Goal: Information Seeking & Learning: Learn about a topic

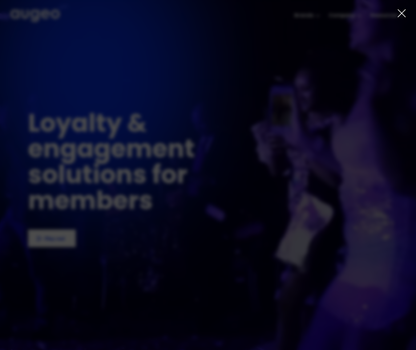
click at [401, 16] on icon at bounding box center [401, 13] width 9 height 9
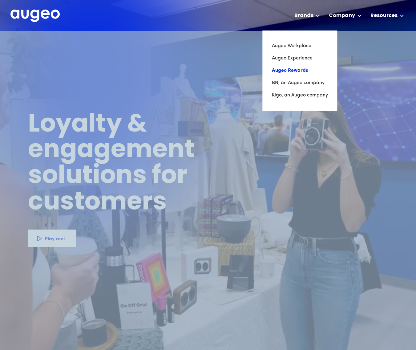
click at [302, 72] on link "Augeo Rewards" at bounding box center [300, 70] width 56 height 12
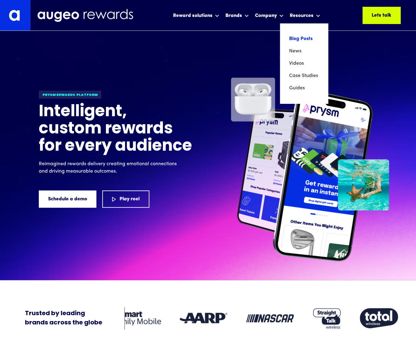
click at [303, 38] on link "Blog Posts" at bounding box center [304, 39] width 30 height 12
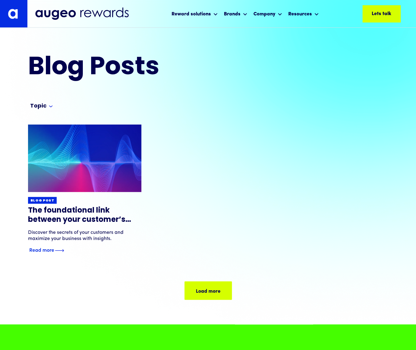
click at [89, 214] on h3 "The foundational link between your customer’s voice & your bottom line" at bounding box center [85, 215] width 114 height 18
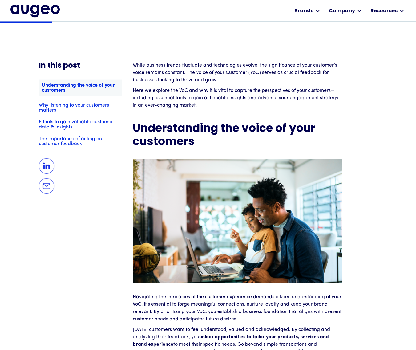
scroll to position [418, 0]
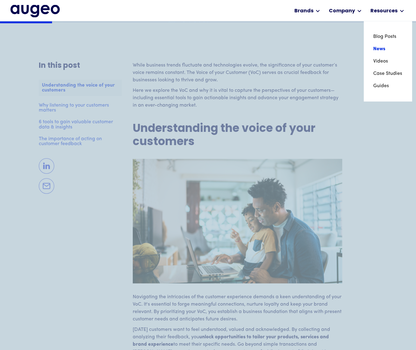
click at [378, 47] on link "News" at bounding box center [388, 49] width 30 height 12
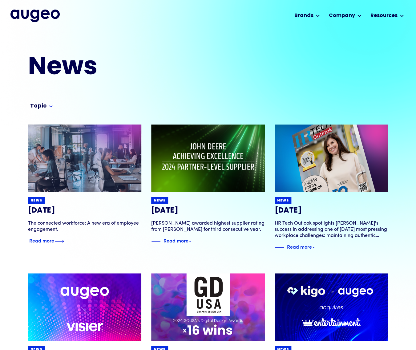
click at [43, 207] on h3 "May 20, 2025" at bounding box center [85, 210] width 114 height 9
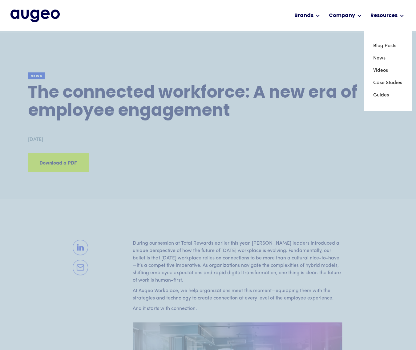
drag, startPoint x: 381, startPoint y: 94, endPoint x: 407, endPoint y: 91, distance: 25.8
click at [381, 94] on link "Guides" at bounding box center [388, 95] width 30 height 12
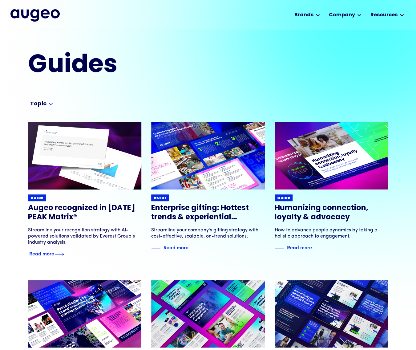
click at [99, 163] on img at bounding box center [85, 155] width 136 height 81
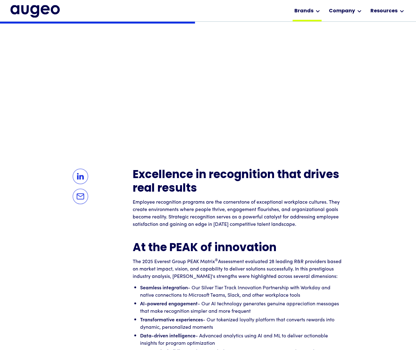
scroll to position [280, 0]
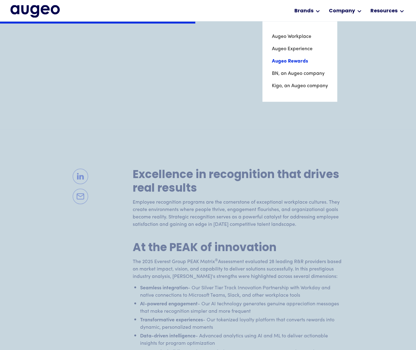
click at [299, 59] on link "Augeo Rewards" at bounding box center [300, 61] width 56 height 12
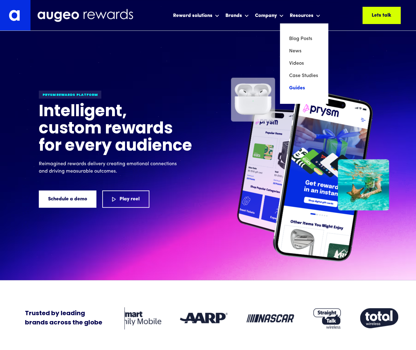
click at [298, 86] on link "Guides" at bounding box center [304, 88] width 30 height 12
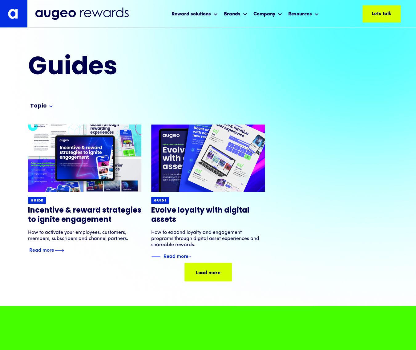
click at [79, 217] on h3 "Incentive & reward strategies to ignite engagement" at bounding box center [85, 215] width 114 height 18
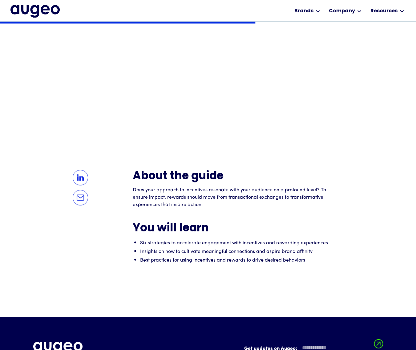
scroll to position [297, 0]
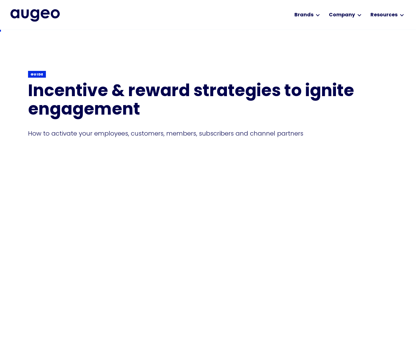
click at [272, 152] on div "Back Guide Incentive & reward strategies to ignite engagement How to activate y…" at bounding box center [208, 104] width 360 height 146
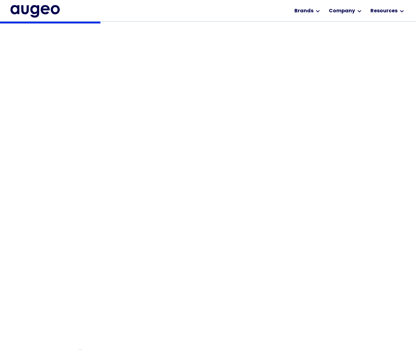
scroll to position [117, 0]
click at [383, 188] on div "Back Guide Incentive & reward strategies to ignite engagement How to activate y…" at bounding box center [208, 201] width 416 height 590
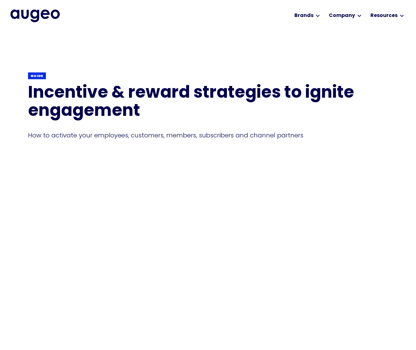
scroll to position [0, 0]
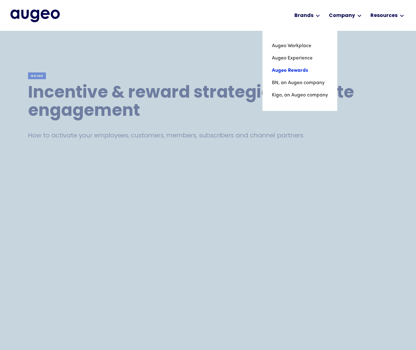
click at [299, 70] on link "Augeo Rewards" at bounding box center [300, 70] width 56 height 12
